Goal: Task Accomplishment & Management: Use online tool/utility

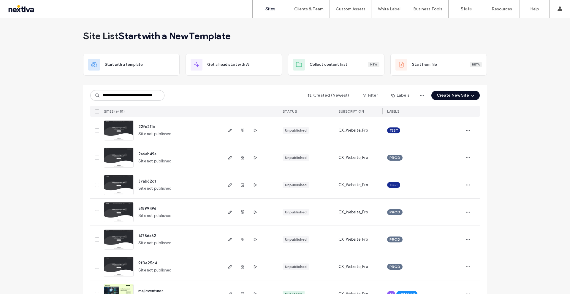
scroll to position [0, 34]
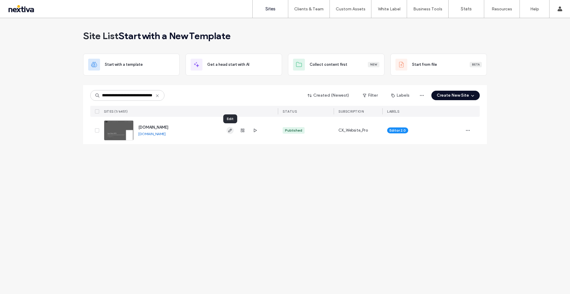
type input "**********"
click at [230, 130] on use "button" at bounding box center [230, 131] width 4 height 4
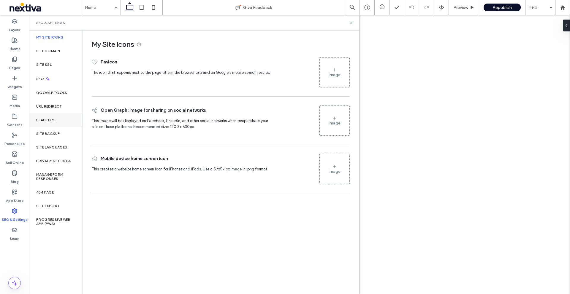
drag, startPoint x: 0, startPoint y: 0, endPoint x: 48, endPoint y: 119, distance: 128.4
click at [48, 119] on label "Head HTML" at bounding box center [46, 120] width 20 height 4
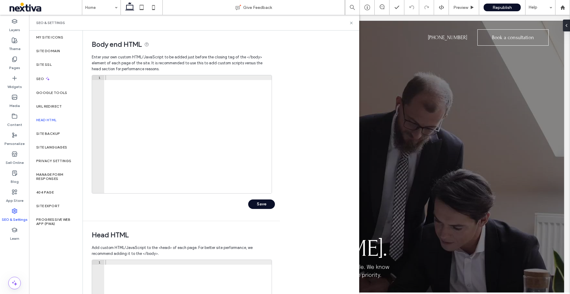
scroll to position [0, 0]
click at [199, 76] on div at bounding box center [187, 139] width 167 height 128
click at [353, 22] on icon at bounding box center [351, 23] width 4 height 4
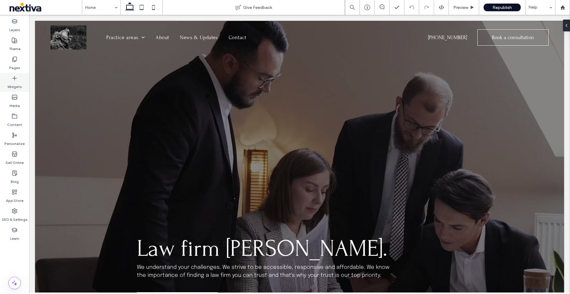
click at [13, 80] on icon at bounding box center [15, 78] width 6 height 6
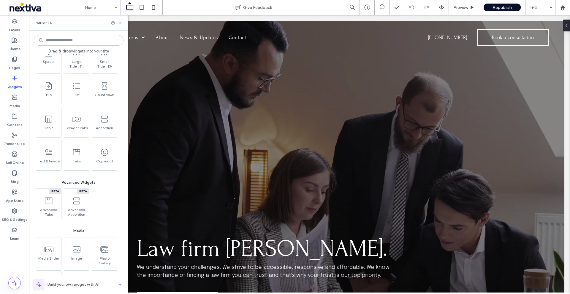
scroll to position [374, 0]
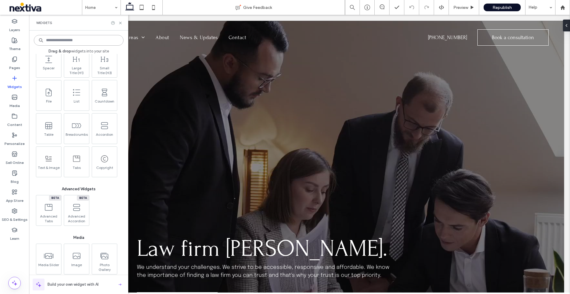
click at [75, 41] on input at bounding box center [79, 40] width 90 height 11
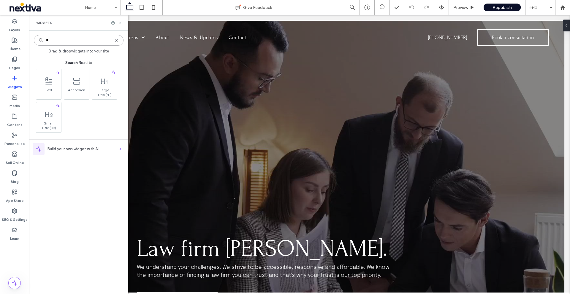
type input "*"
type input "****"
click at [101, 88] on span "HTML" at bounding box center [103, 91] width 25 height 8
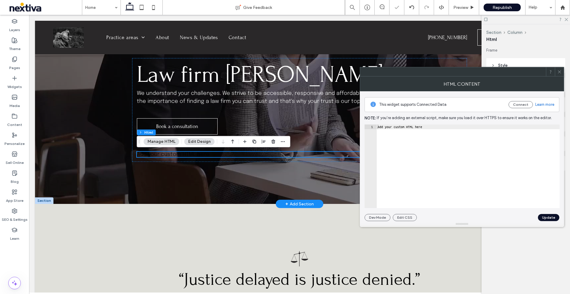
scroll to position [175, 0]
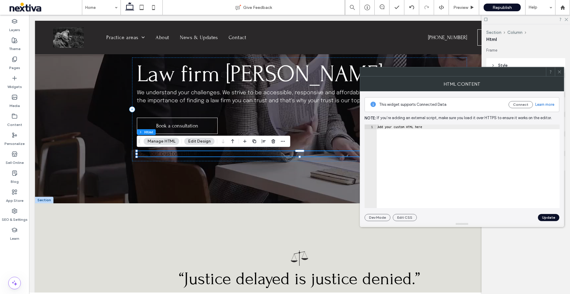
click at [560, 72] on icon at bounding box center [559, 72] width 4 height 4
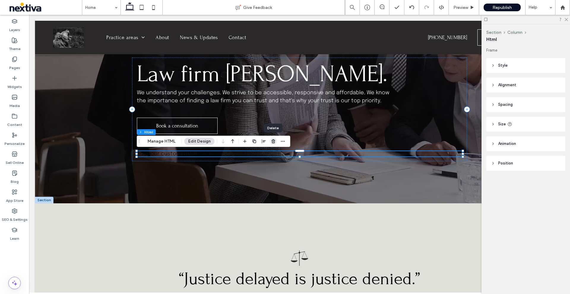
click at [273, 142] on use "button" at bounding box center [274, 141] width 4 height 4
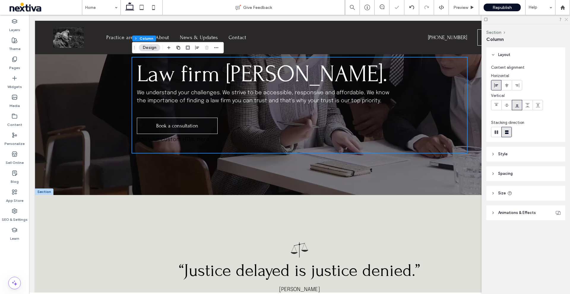
click at [567, 22] on div at bounding box center [525, 19] width 88 height 9
click at [567, 19] on use at bounding box center [566, 19] width 3 height 3
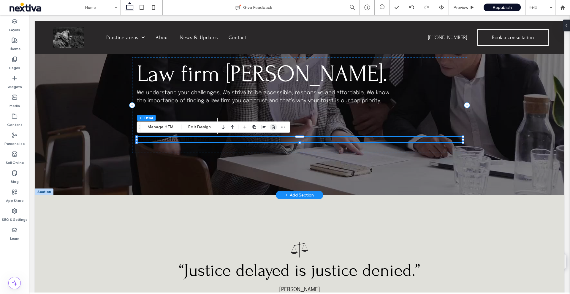
click at [272, 129] on icon "button" at bounding box center [273, 127] width 5 height 5
